Goal: Transaction & Acquisition: Purchase product/service

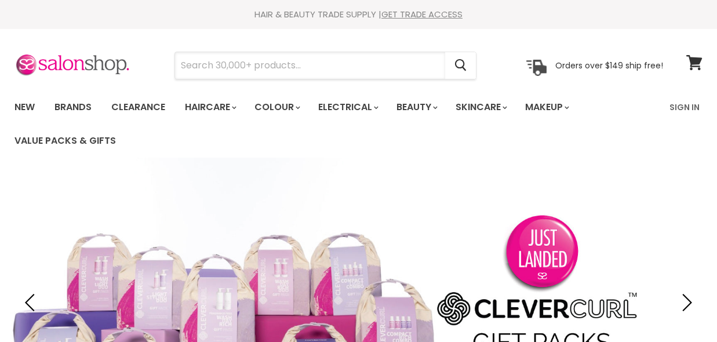
click at [213, 67] on input "Search" at bounding box center [310, 65] width 270 height 27
click at [213, 65] on input "Search" at bounding box center [310, 65] width 270 height 27
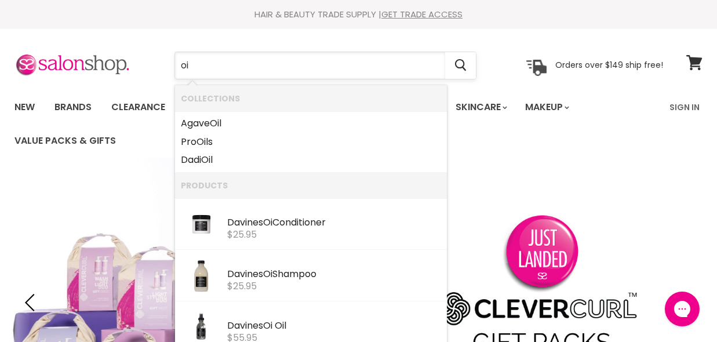
type input "oi"
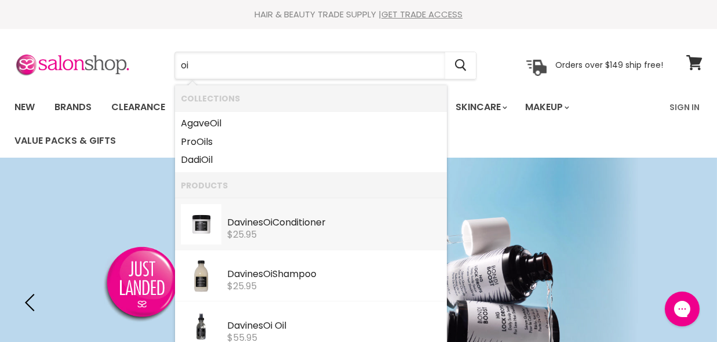
click at [257, 224] on div "Davines Oi Conditioner" at bounding box center [334, 223] width 214 height 12
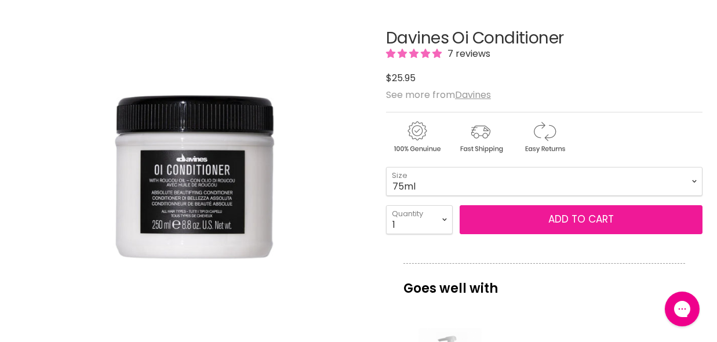
click at [508, 210] on button "Add to cart" at bounding box center [581, 219] width 243 height 29
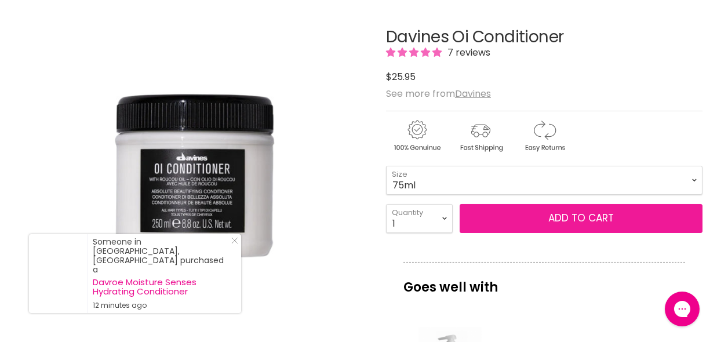
scroll to position [232, 0]
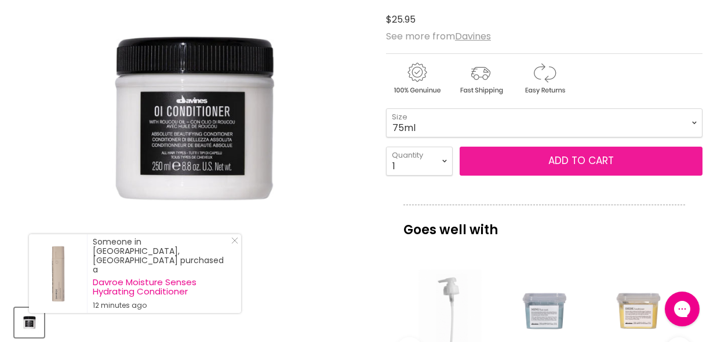
click at [562, 159] on span "Add to cart" at bounding box center [580, 161] width 65 height 14
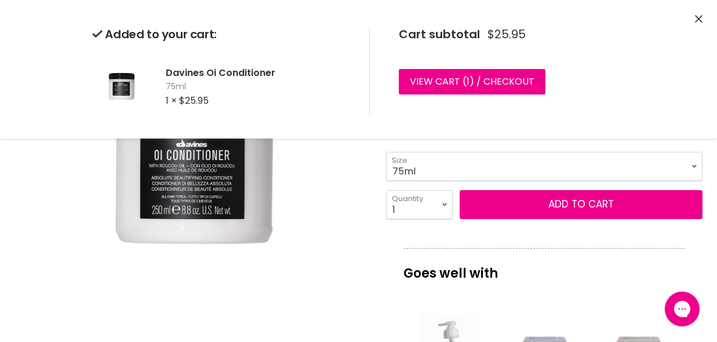
scroll to position [116, 0]
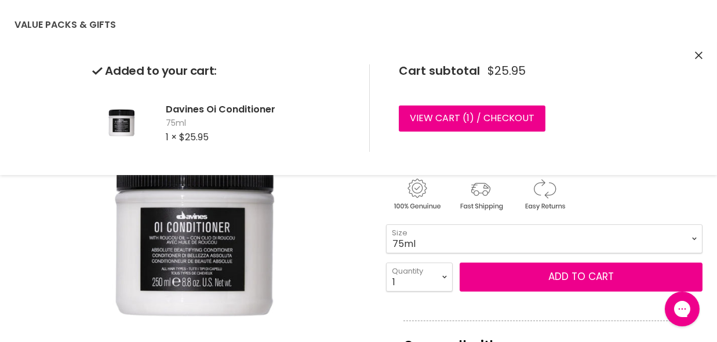
click at [691, 237] on select "75ml 250ml 1 Litre" at bounding box center [544, 238] width 316 height 29
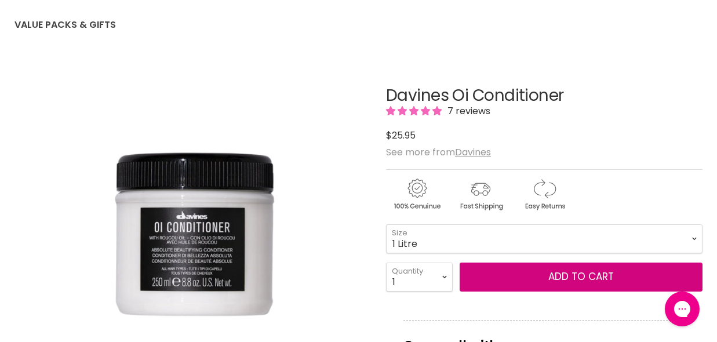
click at [386, 224] on select "75ml 250ml 1 Litre" at bounding box center [544, 238] width 316 height 29
select select "1 Litre"
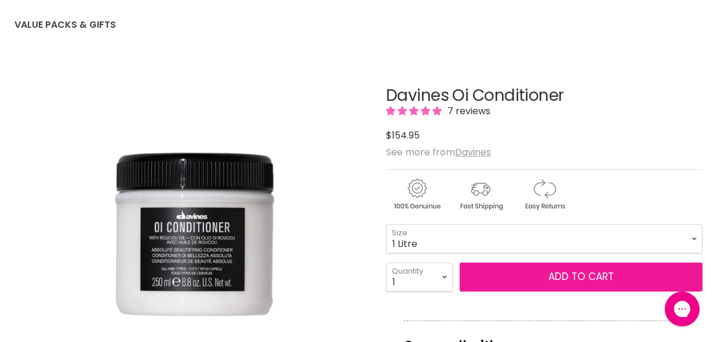
click at [562, 274] on button "Add to cart" at bounding box center [581, 277] width 243 height 29
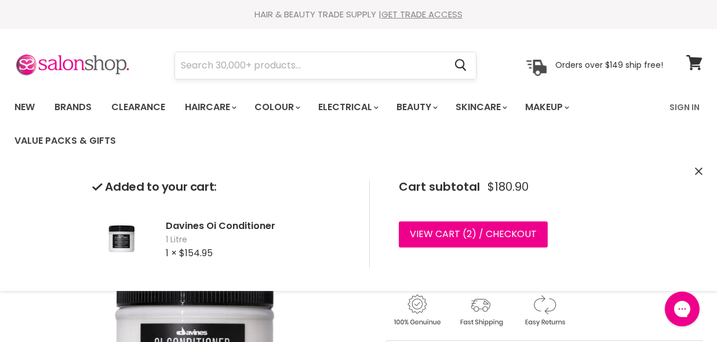
click at [220, 67] on input "Search" at bounding box center [310, 65] width 270 height 27
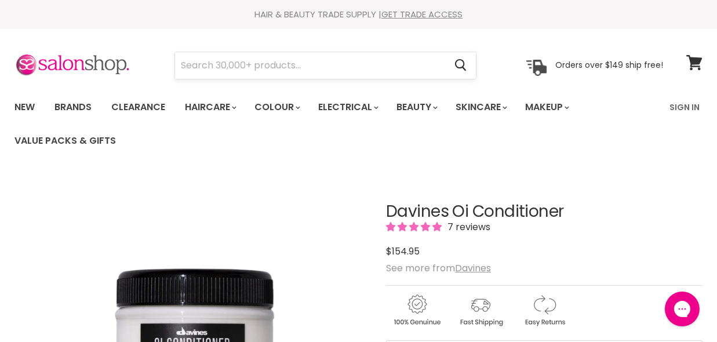
scroll to position [220, 0]
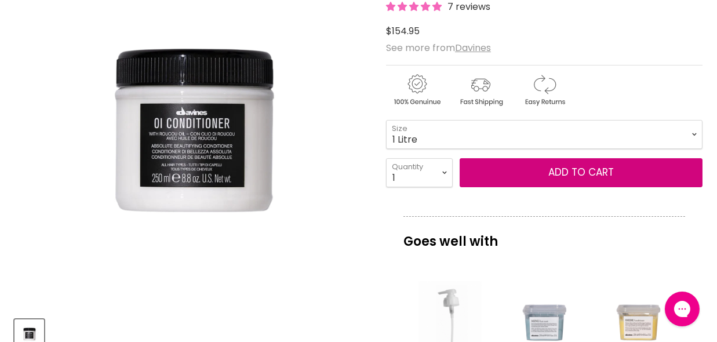
click at [460, 158] on button "Add to cart" at bounding box center [581, 172] width 243 height 29
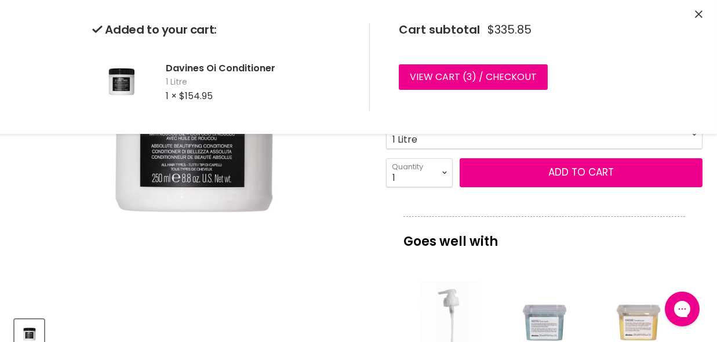
click at [332, 177] on img "Davines Oi Conditioner image. Click or Scroll to Zoom." at bounding box center [191, 131] width 354 height 354
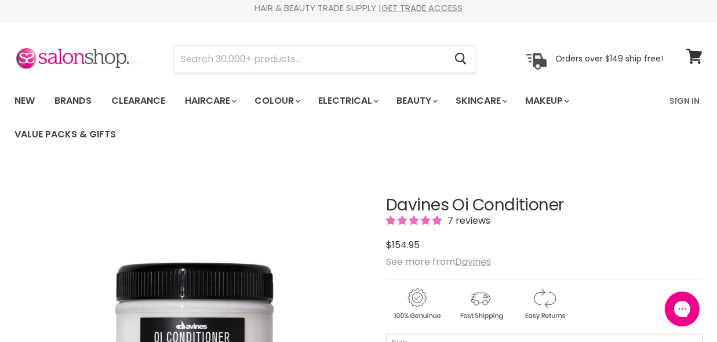
scroll to position [0, 0]
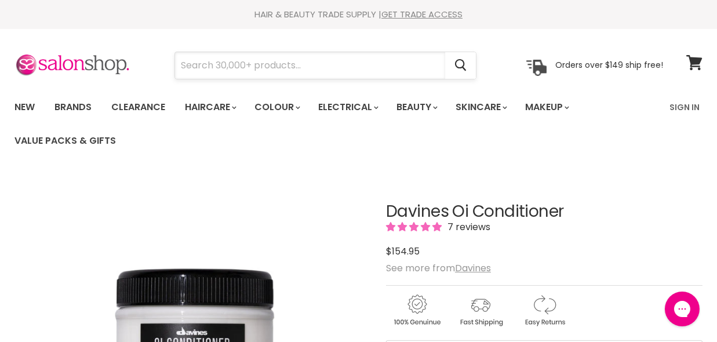
click at [187, 63] on input "Search" at bounding box center [310, 65] width 270 height 27
type input "oi"
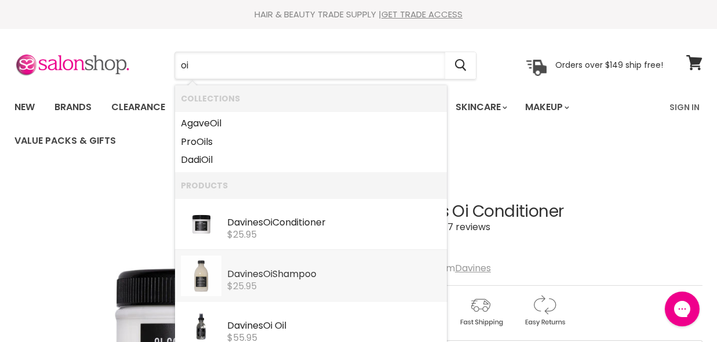
click at [242, 280] on span "$25.95" at bounding box center [242, 285] width 30 height 13
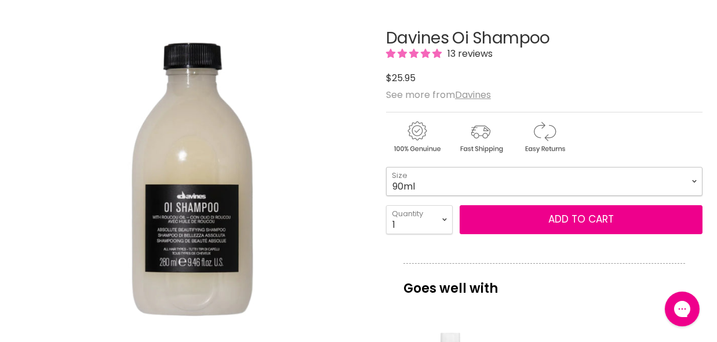
click at [691, 179] on select "90ml 280ml 1 Litre" at bounding box center [544, 181] width 316 height 29
click at [386, 167] on select "90ml 280ml 1 Litre" at bounding box center [544, 181] width 316 height 29
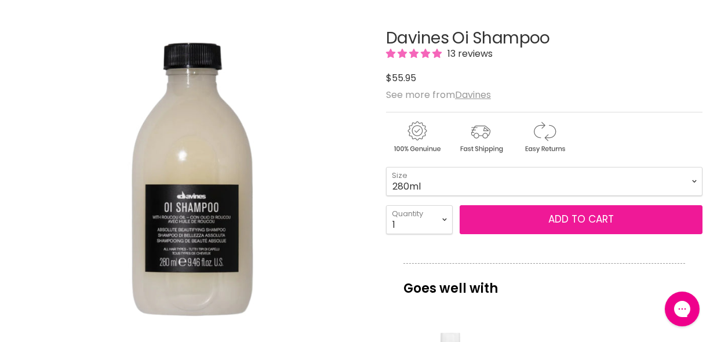
click at [571, 217] on button "Add to cart" at bounding box center [581, 219] width 243 height 29
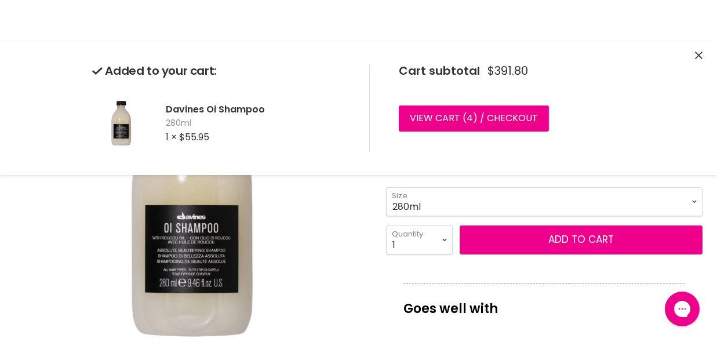
scroll to position [173, 0]
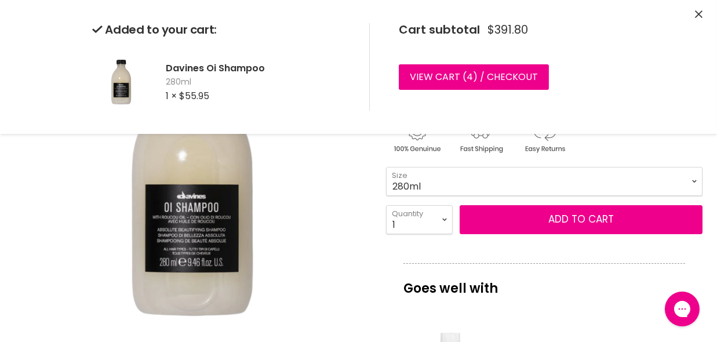
click at [445, 221] on select "1 2 3 4 5 6 7 8 9 10+" at bounding box center [419, 219] width 67 height 29
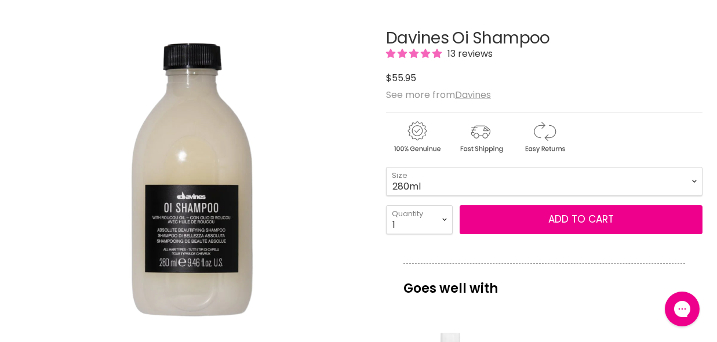
click at [345, 225] on img "Davines Oi Shampoo image. Click or Scroll to Zoom." at bounding box center [191, 178] width 354 height 354
click at [692, 181] on select "90ml 280ml 1 Litre" at bounding box center [544, 181] width 316 height 29
click at [386, 167] on select "90ml 280ml 1 Litre" at bounding box center [544, 181] width 316 height 29
select select "1 Litre"
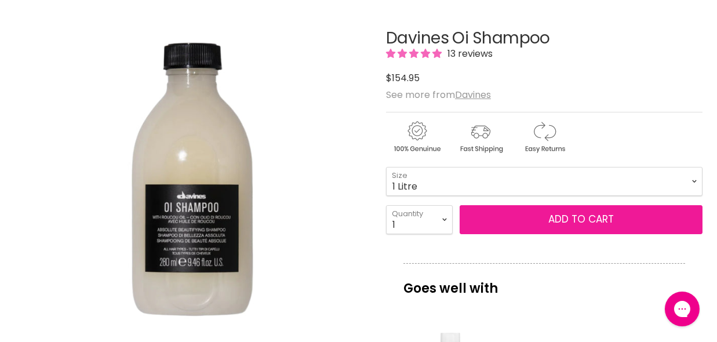
click at [589, 212] on button "Add to cart" at bounding box center [581, 219] width 243 height 29
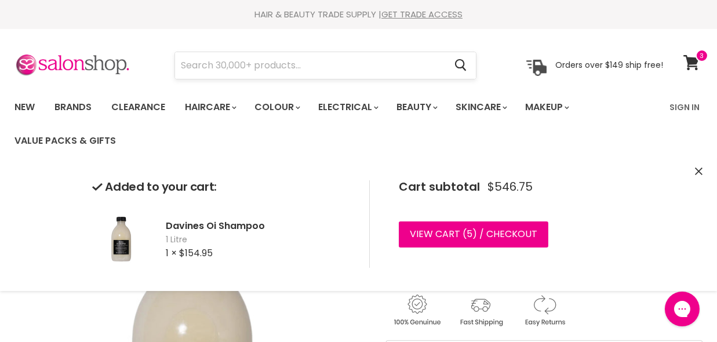
click at [196, 64] on input "Search" at bounding box center [310, 65] width 270 height 27
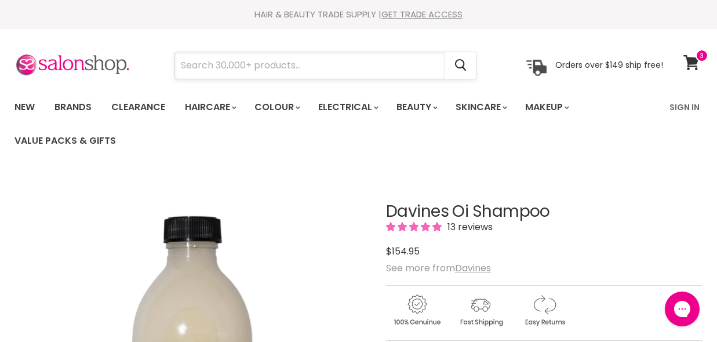
click at [197, 61] on input "Search" at bounding box center [310, 65] width 270 height 27
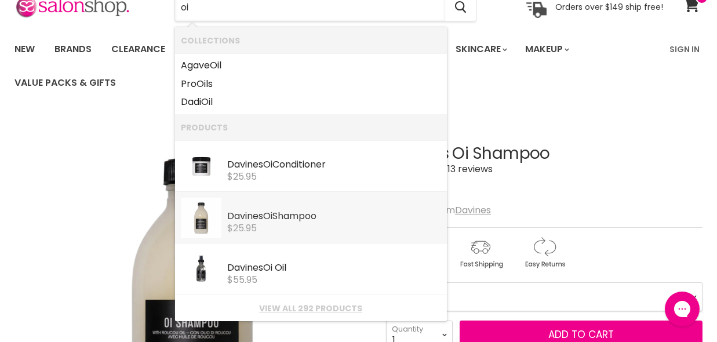
scroll to position [116, 0]
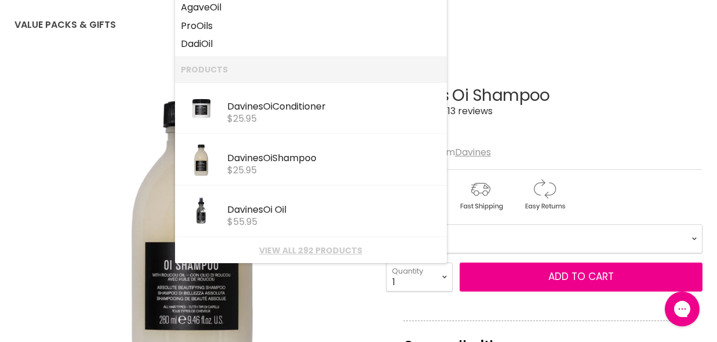
type input "oi"
click at [90, 299] on img "Davines Oi Shampoo image. Click or Scroll to Zoom." at bounding box center [191, 235] width 354 height 354
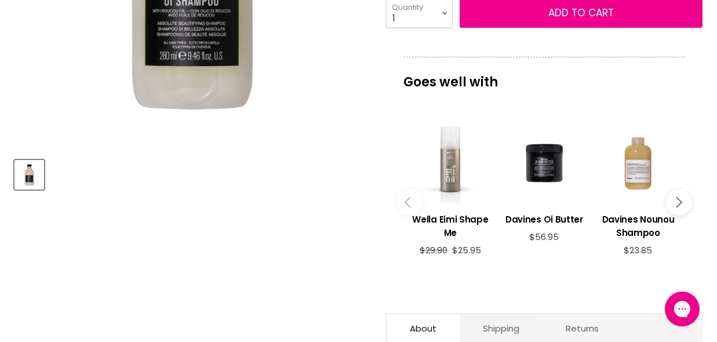
scroll to position [405, 0]
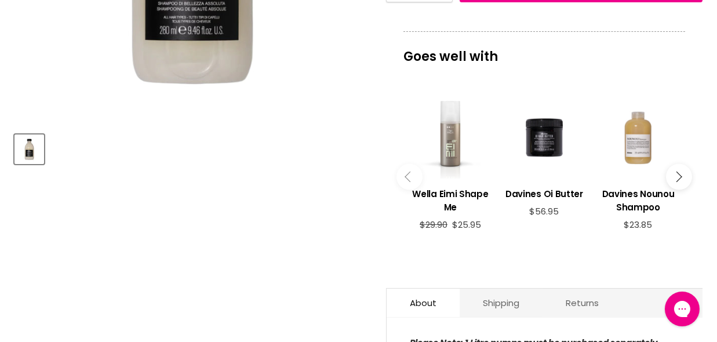
click at [678, 173] on icon "Main content" at bounding box center [676, 177] width 10 height 10
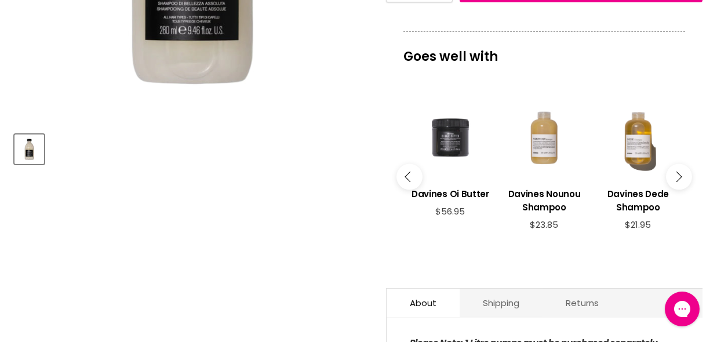
click at [449, 132] on div "Main content" at bounding box center [450, 137] width 82 height 82
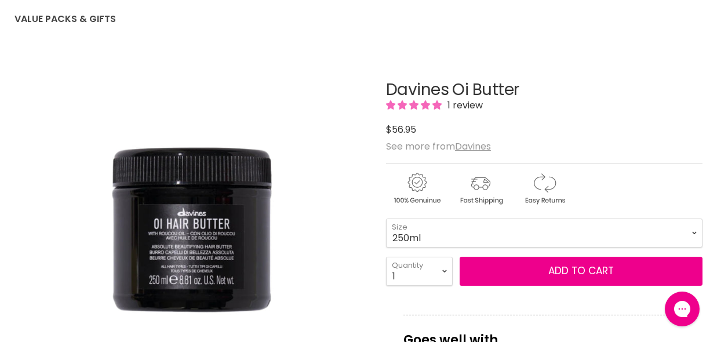
scroll to position [58, 0]
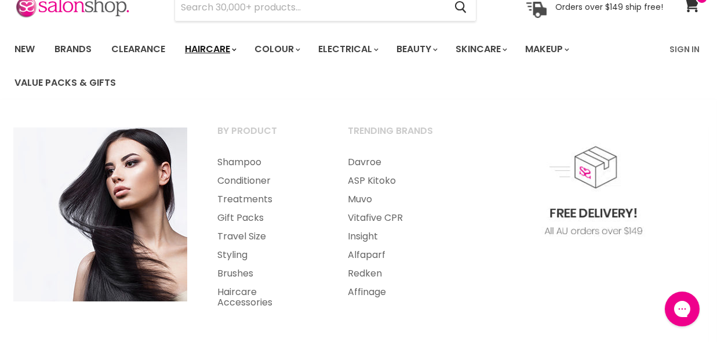
scroll to position [116, 0]
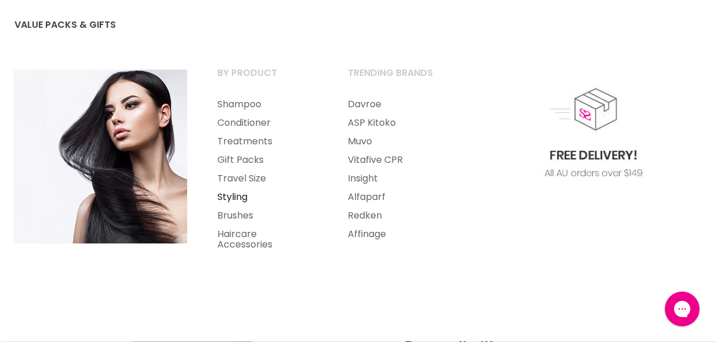
click at [235, 194] on link "Styling" at bounding box center [267, 197] width 128 height 19
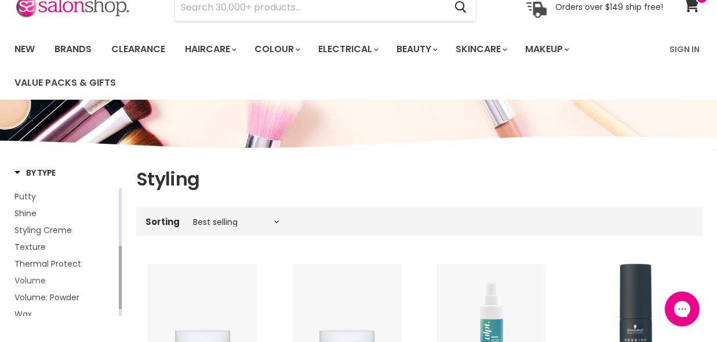
click at [31, 282] on span "Volume" at bounding box center [29, 281] width 31 height 12
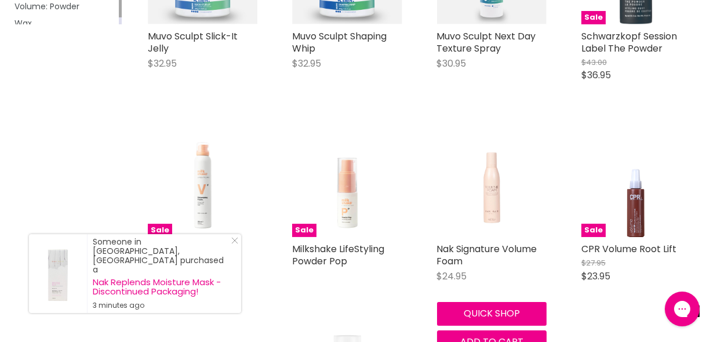
scroll to position [464, 0]
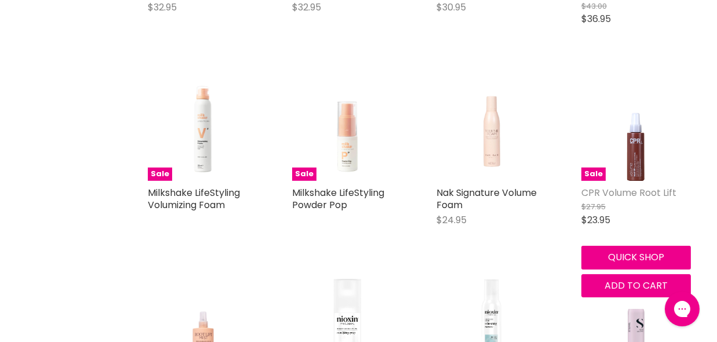
click at [624, 187] on link "CPR Volume Root Lift" at bounding box center [628, 192] width 95 height 13
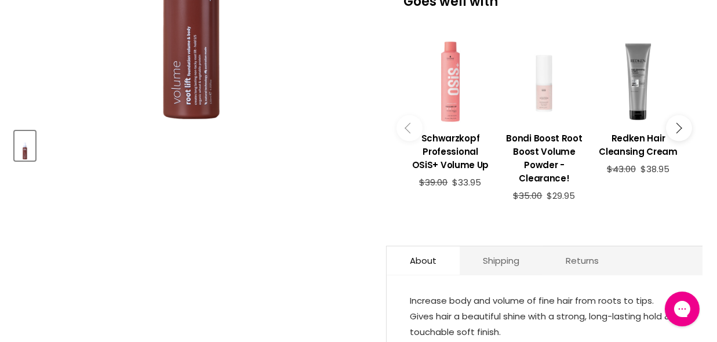
scroll to position [405, 0]
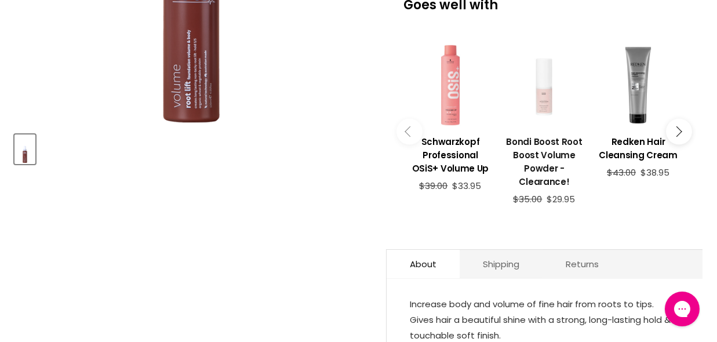
click at [548, 137] on h3 "Bondi Boost Root Boost Volume Powder - Clearance!" at bounding box center [544, 161] width 82 height 53
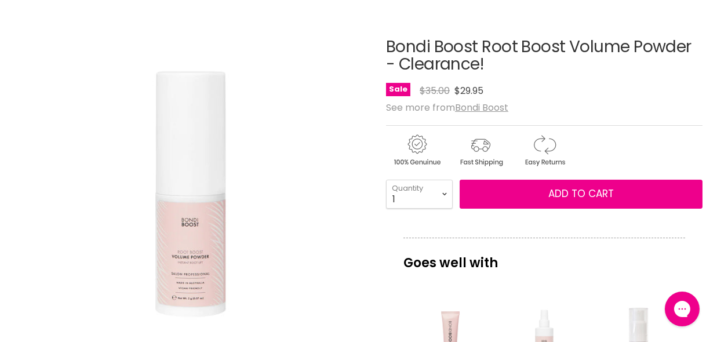
scroll to position [116, 0]
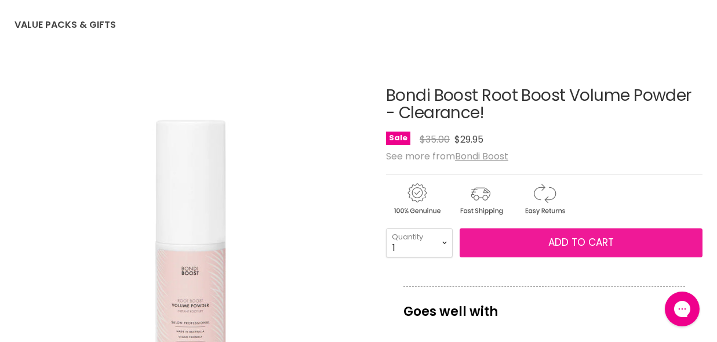
click at [553, 238] on span "Add to cart" at bounding box center [580, 242] width 65 height 14
click at [559, 242] on span "Add to cart" at bounding box center [580, 242] width 65 height 14
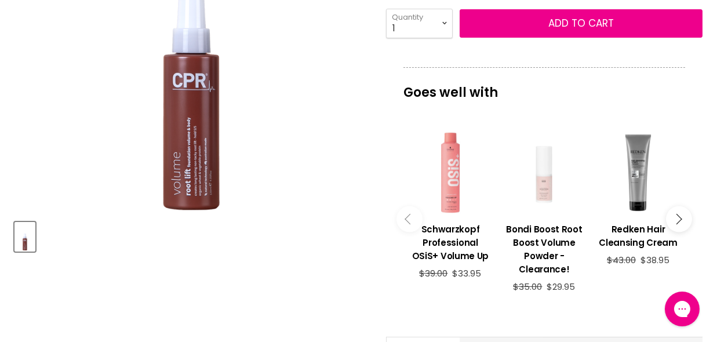
scroll to position [290, 0]
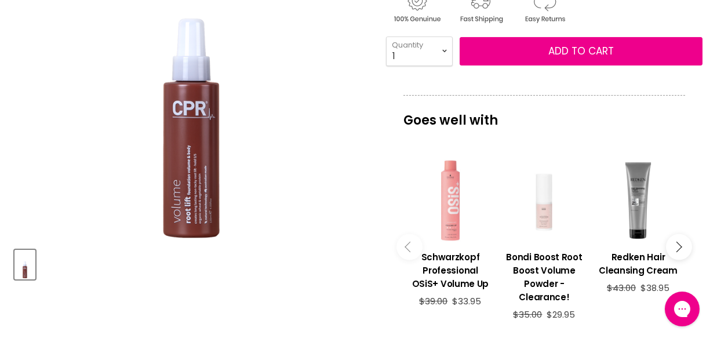
click at [453, 233] on div "Main content" at bounding box center [450, 200] width 82 height 82
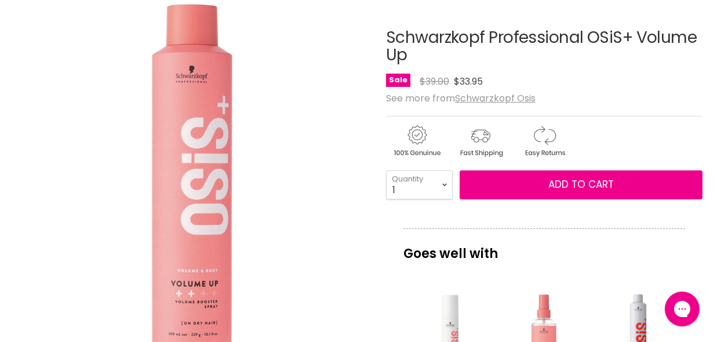
scroll to position [173, 0]
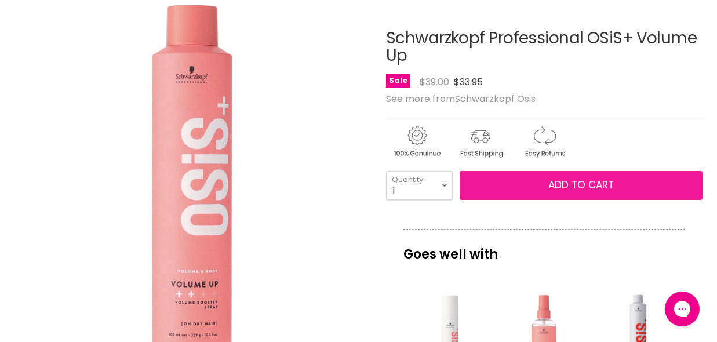
click at [575, 181] on span "Add to cart" at bounding box center [580, 185] width 65 height 14
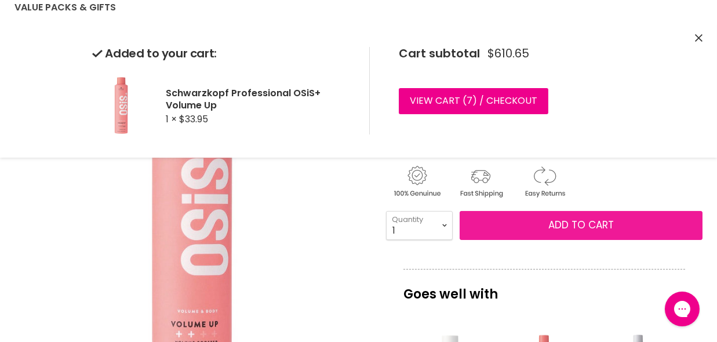
scroll to position [116, 0]
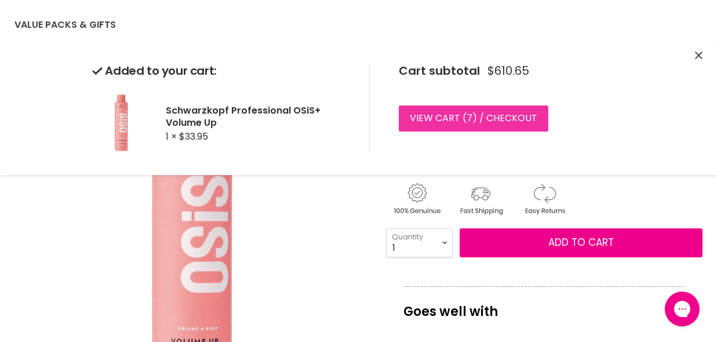
click at [478, 114] on link "View cart ( 7 ) / Checkout" at bounding box center [474, 118] width 150 height 26
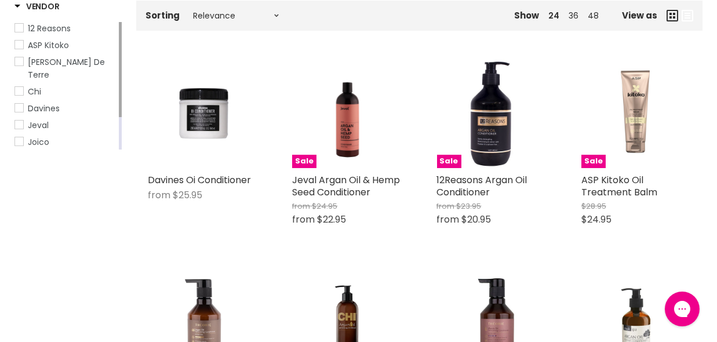
scroll to position [232, 0]
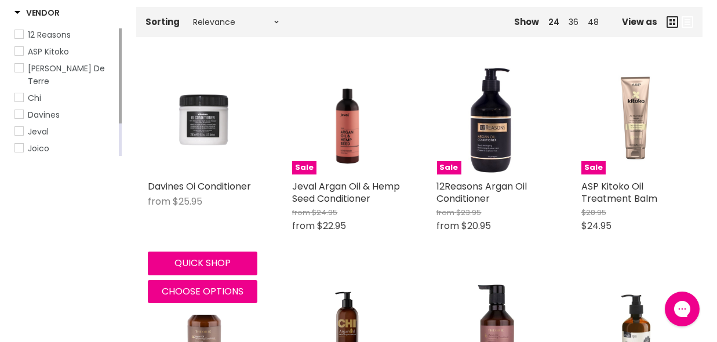
click at [211, 127] on img "Main content" at bounding box center [203, 120] width 110 height 110
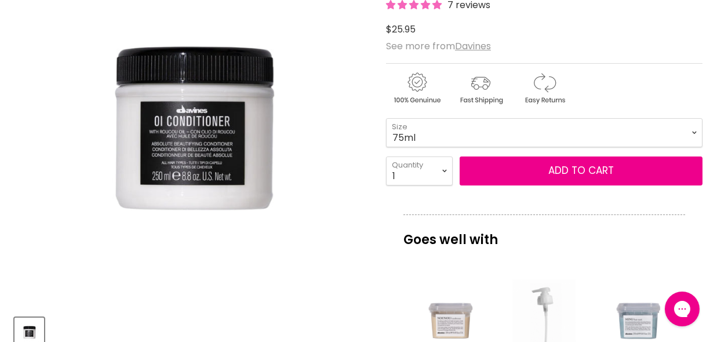
scroll to position [232, 0]
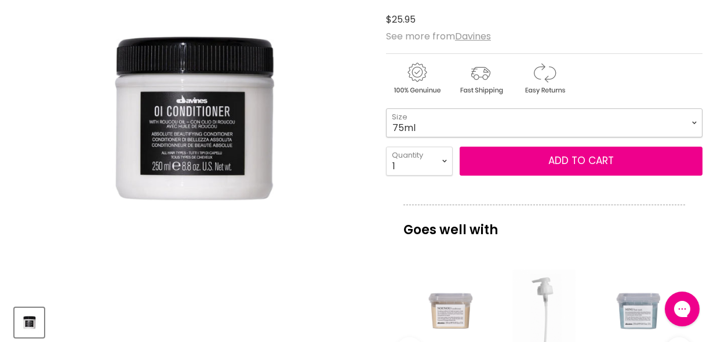
click at [698, 121] on select "75ml 250ml 1 Litre" at bounding box center [544, 122] width 316 height 29
click at [386, 108] on select "75ml 250ml 1 Litre" at bounding box center [544, 122] width 316 height 29
select select "1 Litre"
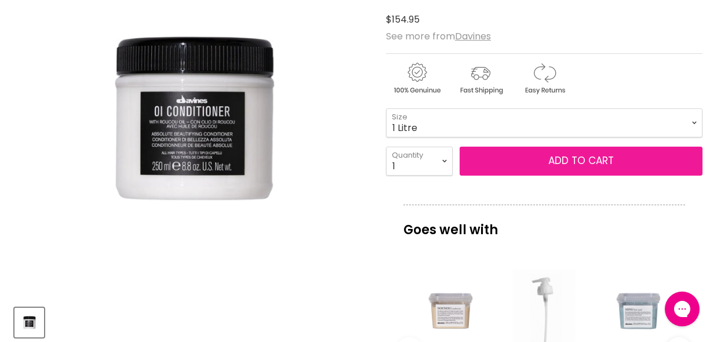
click at [577, 159] on button "Add to cart" at bounding box center [581, 161] width 243 height 29
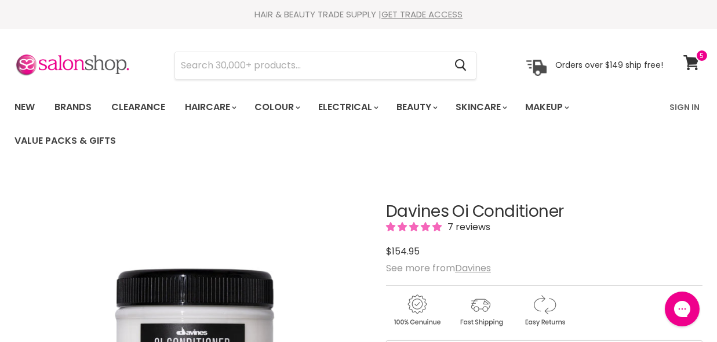
scroll to position [290, 0]
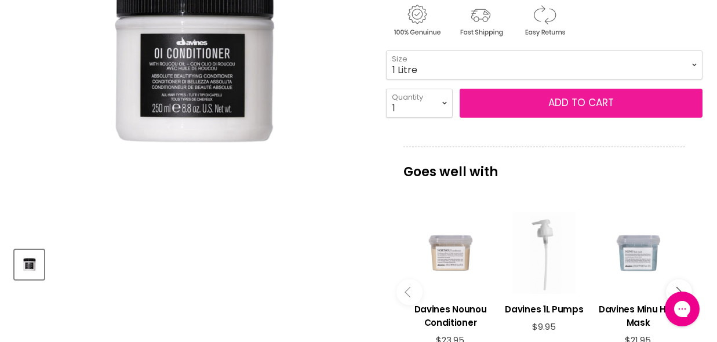
click at [584, 101] on button "Add to cart" at bounding box center [581, 103] width 243 height 29
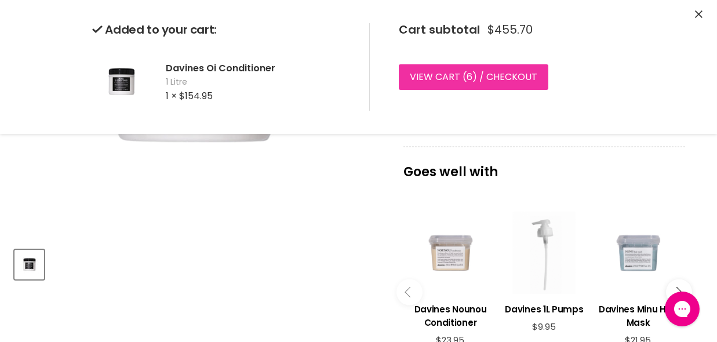
click at [476, 71] on link "View cart ( 6 ) / Checkout" at bounding box center [474, 77] width 150 height 26
